Goal: Transaction & Acquisition: Purchase product/service

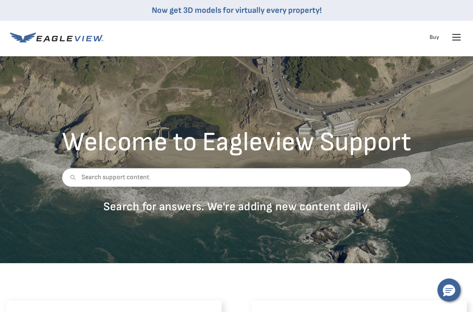
click at [420, 23] on div "Products Solutions Developer Resources Search Talk To Us Buy Login" at bounding box center [236, 37] width 453 height 33
click at [450, 36] on icon at bounding box center [456, 37] width 13 height 13
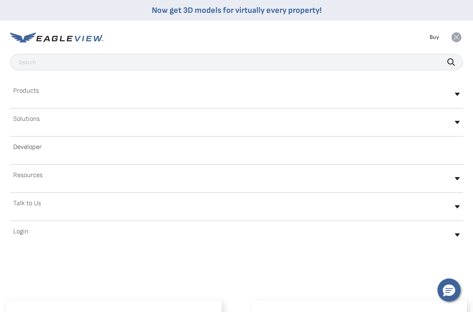
click at [451, 36] on rect at bounding box center [456, 37] width 13 height 13
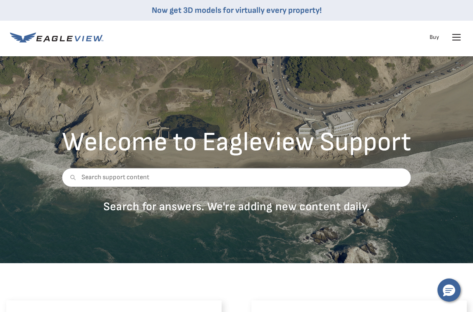
click at [451, 36] on icon at bounding box center [456, 37] width 13 height 13
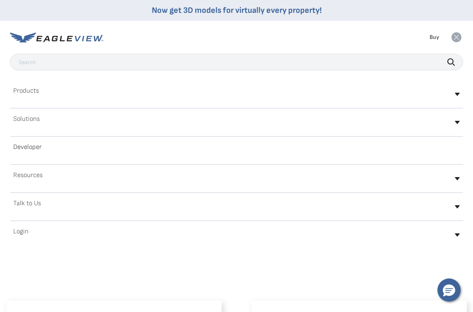
click at [153, 238] on div "Login" at bounding box center [236, 234] width 453 height 19
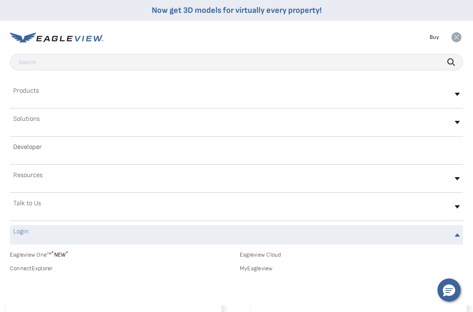
click at [23, 230] on h2 "Login" at bounding box center [20, 231] width 15 height 7
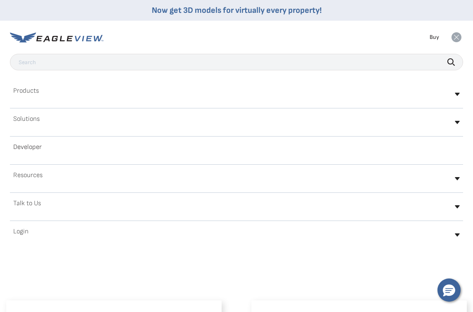
click at [23, 230] on h2 "Login" at bounding box center [20, 231] width 15 height 7
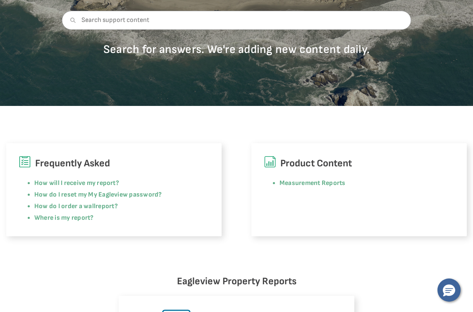
scroll to position [97, 0]
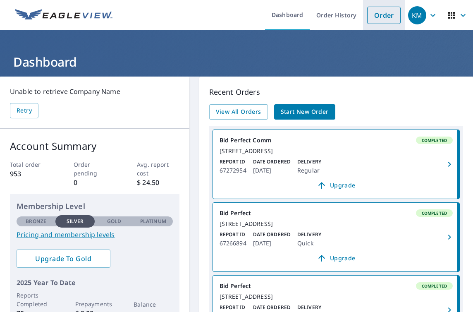
click at [381, 14] on link "Order" at bounding box center [383, 15] width 33 height 17
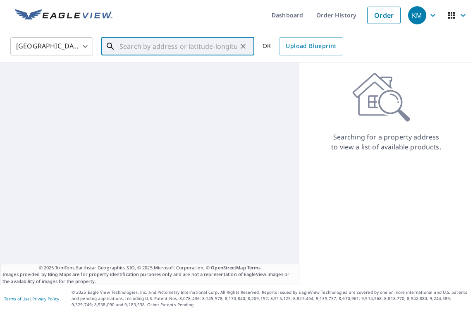
click at [181, 44] on input "text" at bounding box center [178, 46] width 118 height 23
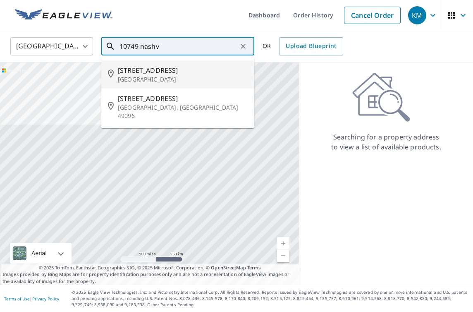
click at [157, 70] on span "[STREET_ADDRESS]" at bounding box center [183, 70] width 130 height 10
type input "[STREET_ADDRESS]"
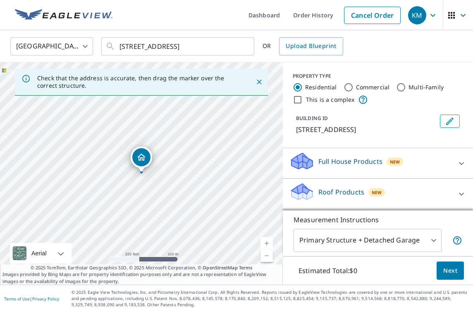
click at [352, 190] on p "Roof Products" at bounding box center [341, 192] width 46 height 10
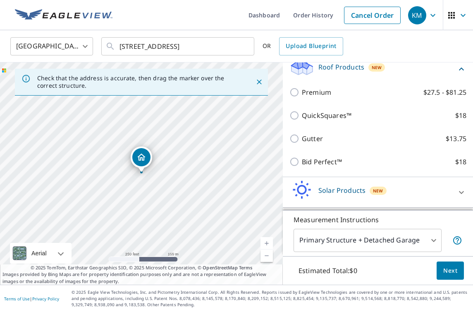
scroll to position [126, 0]
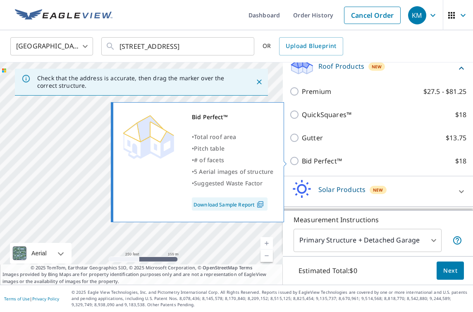
click at [312, 160] on p "Bid Perfect™" at bounding box center [322, 161] width 40 height 10
click at [302, 160] on input "Bid Perfect™ $18" at bounding box center [295, 161] width 12 height 10
checkbox input "true"
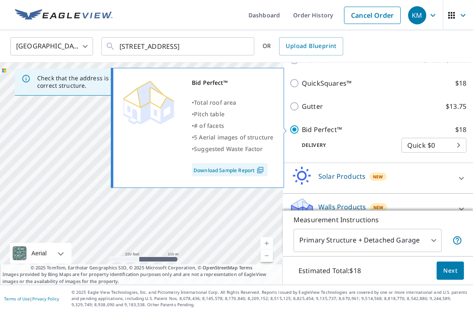
scroll to position [167, 0]
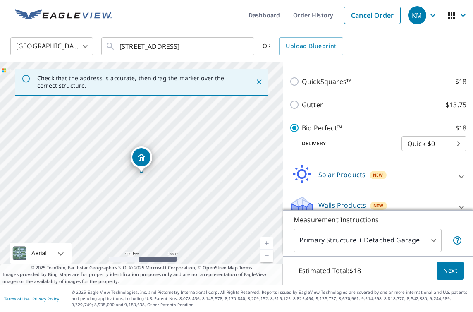
click at [450, 271] on span "Next" at bounding box center [450, 270] width 14 height 10
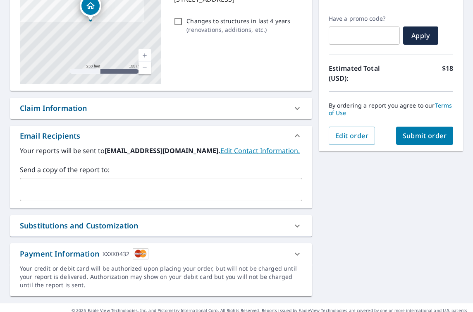
scroll to position [148, 0]
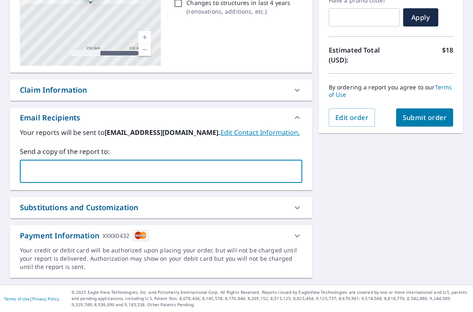
click at [215, 176] on input "text" at bounding box center [155, 171] width 262 height 16
type input "dekroofinginc@hotmail.com"
click at [420, 122] on button "Submit order" at bounding box center [424, 117] width 57 height 18
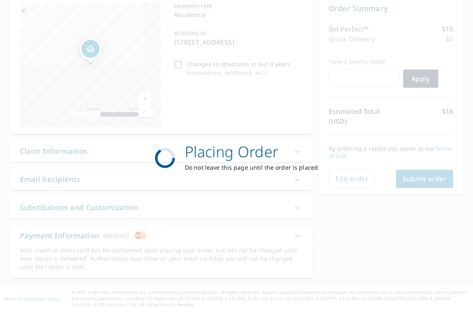
scroll to position [87, 0]
